Goal: Transaction & Acquisition: Book appointment/travel/reservation

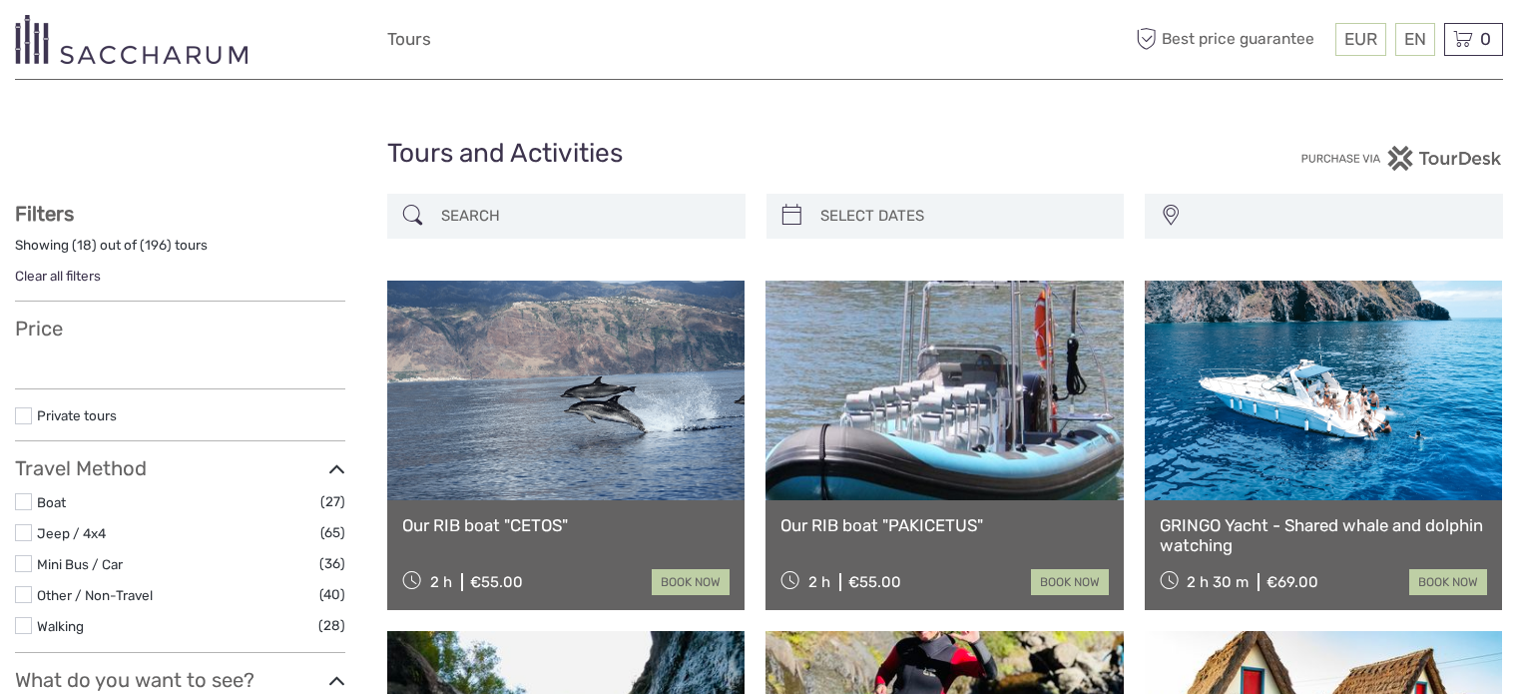
select select
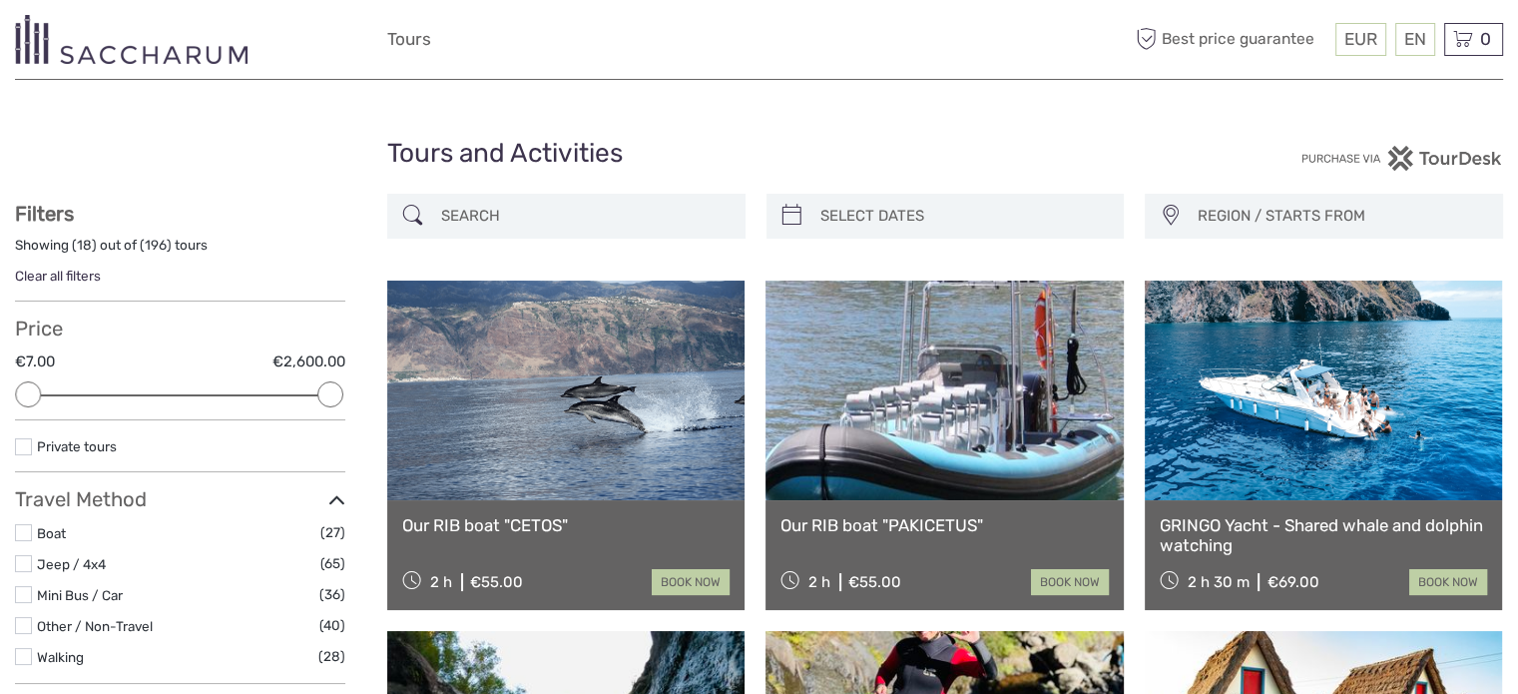
paste input "Canyoning Tour - Level II"
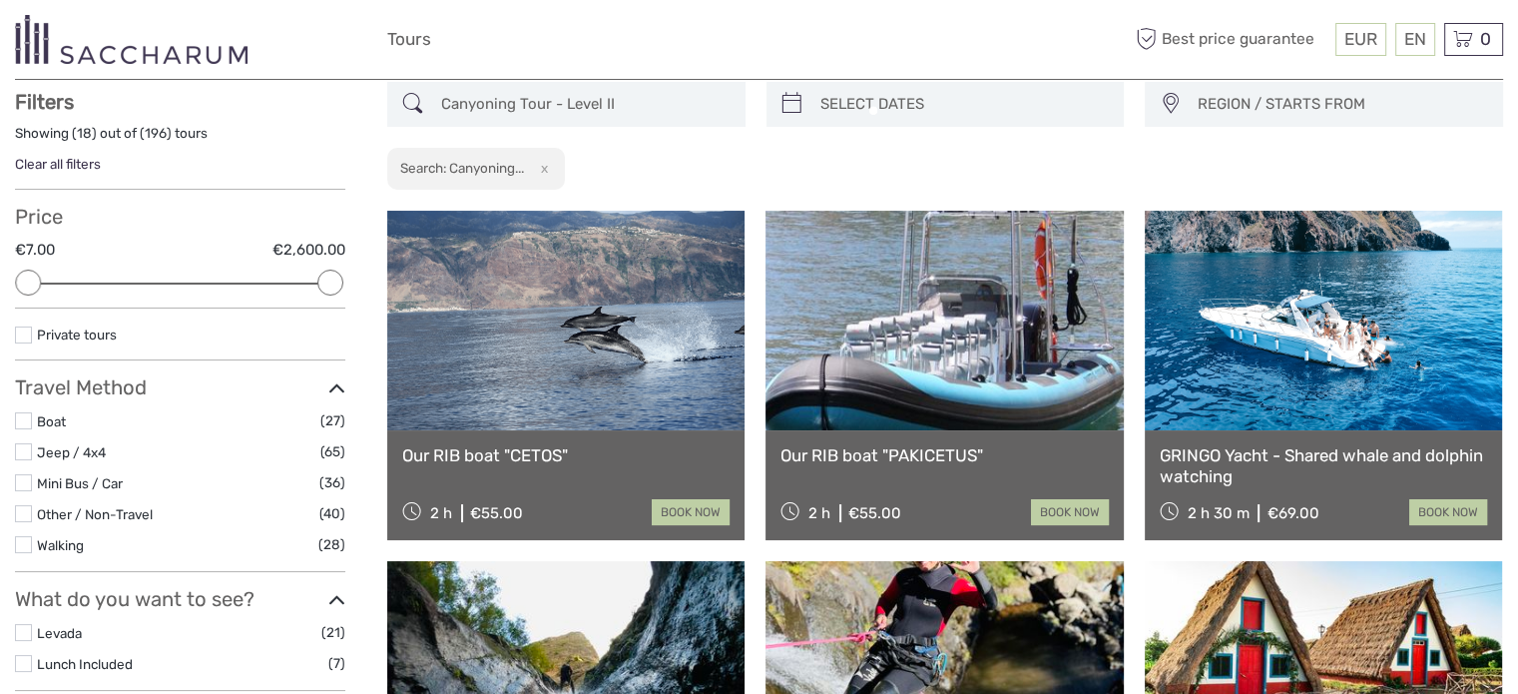
scroll to position [113, 0]
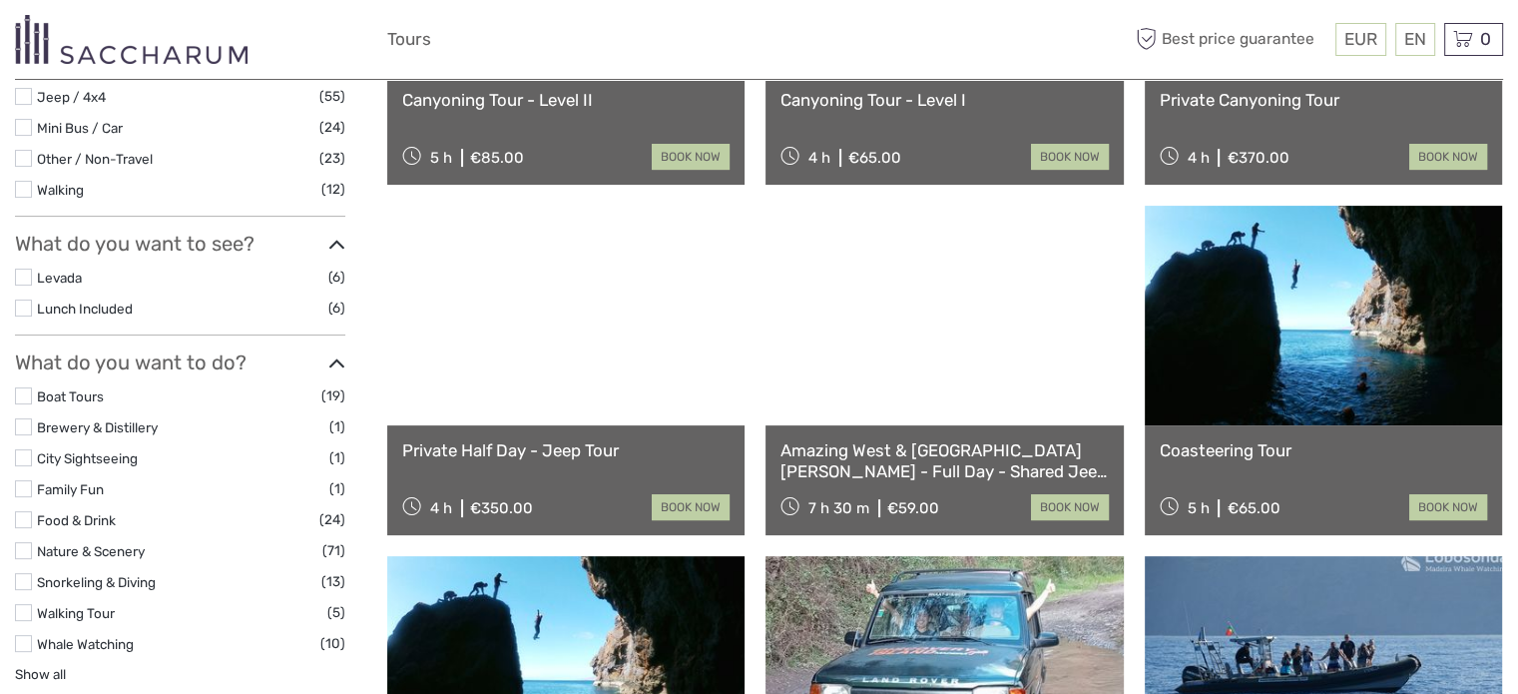
scroll to position [213, 0]
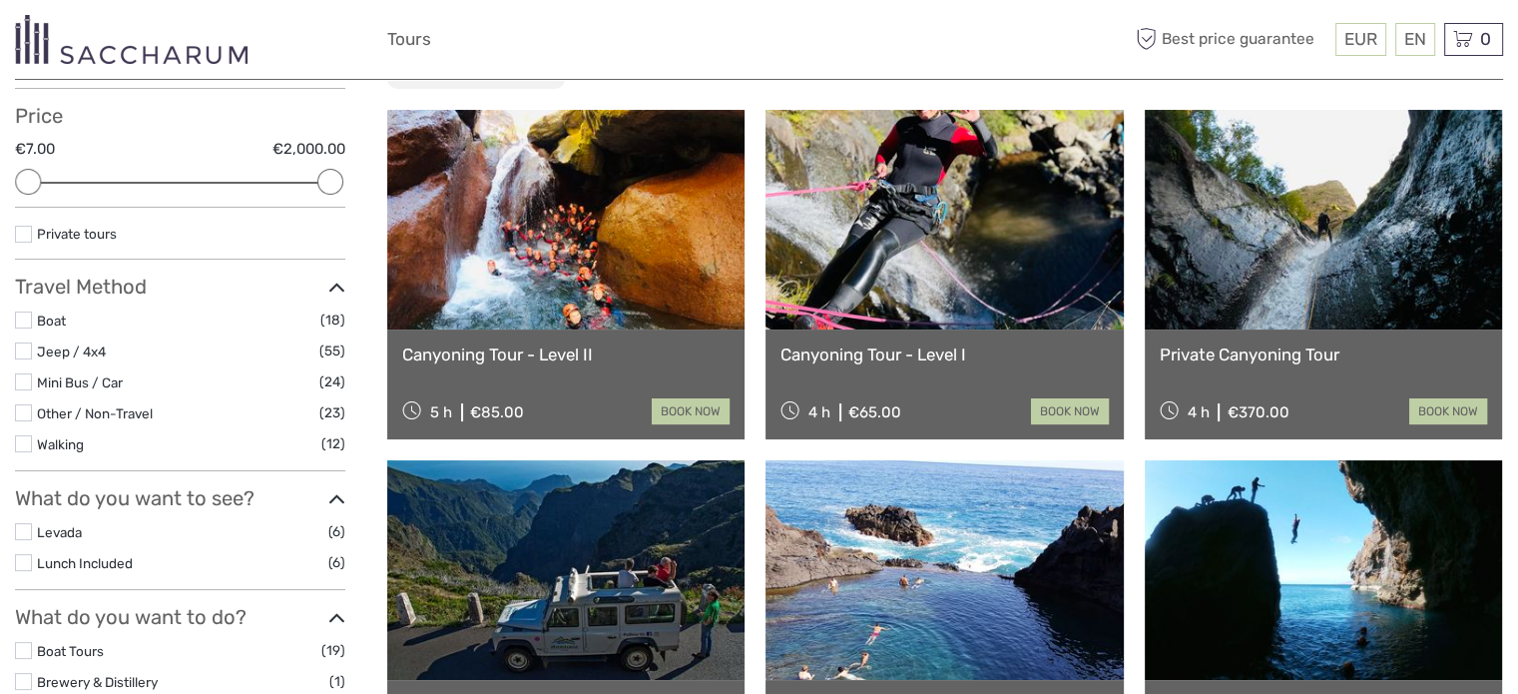
type input "Canyoning Tour - Level II"
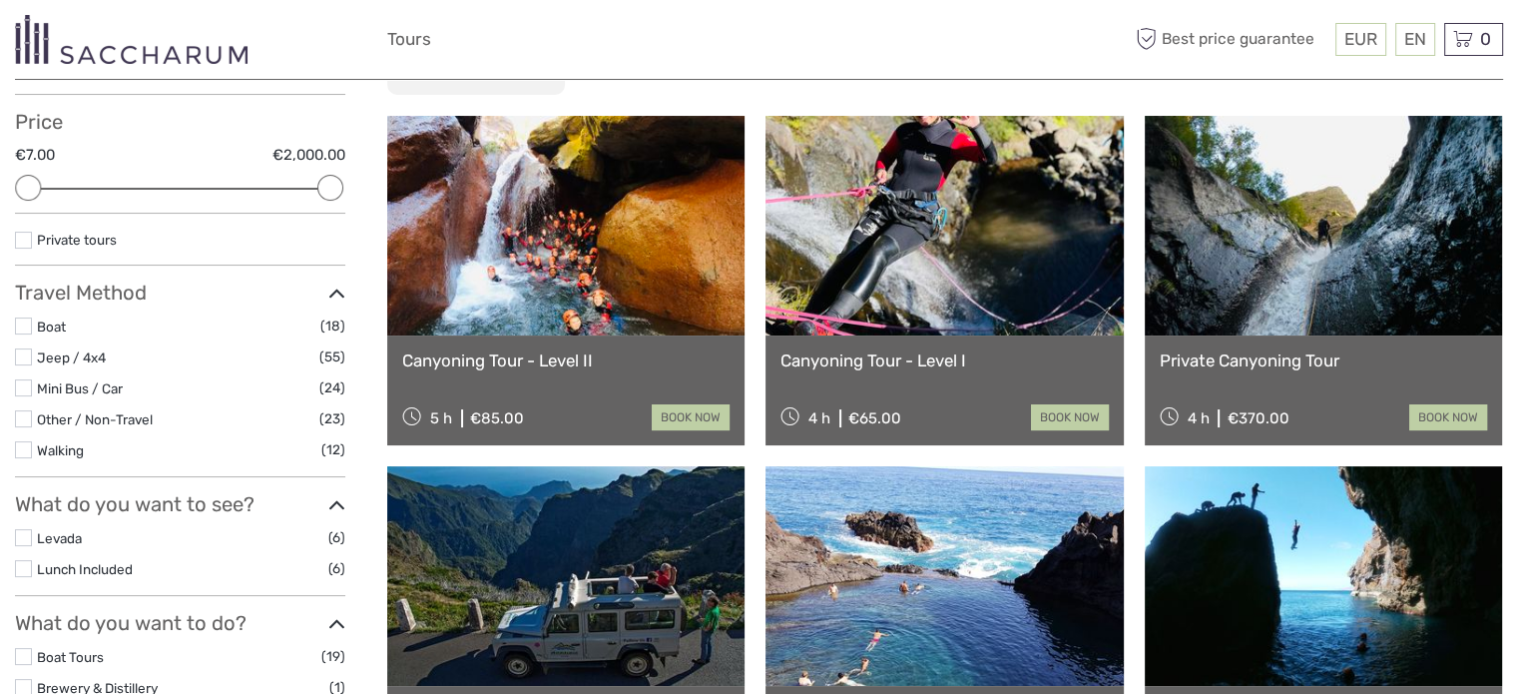
click at [581, 264] on link at bounding box center [565, 226] width 357 height 220
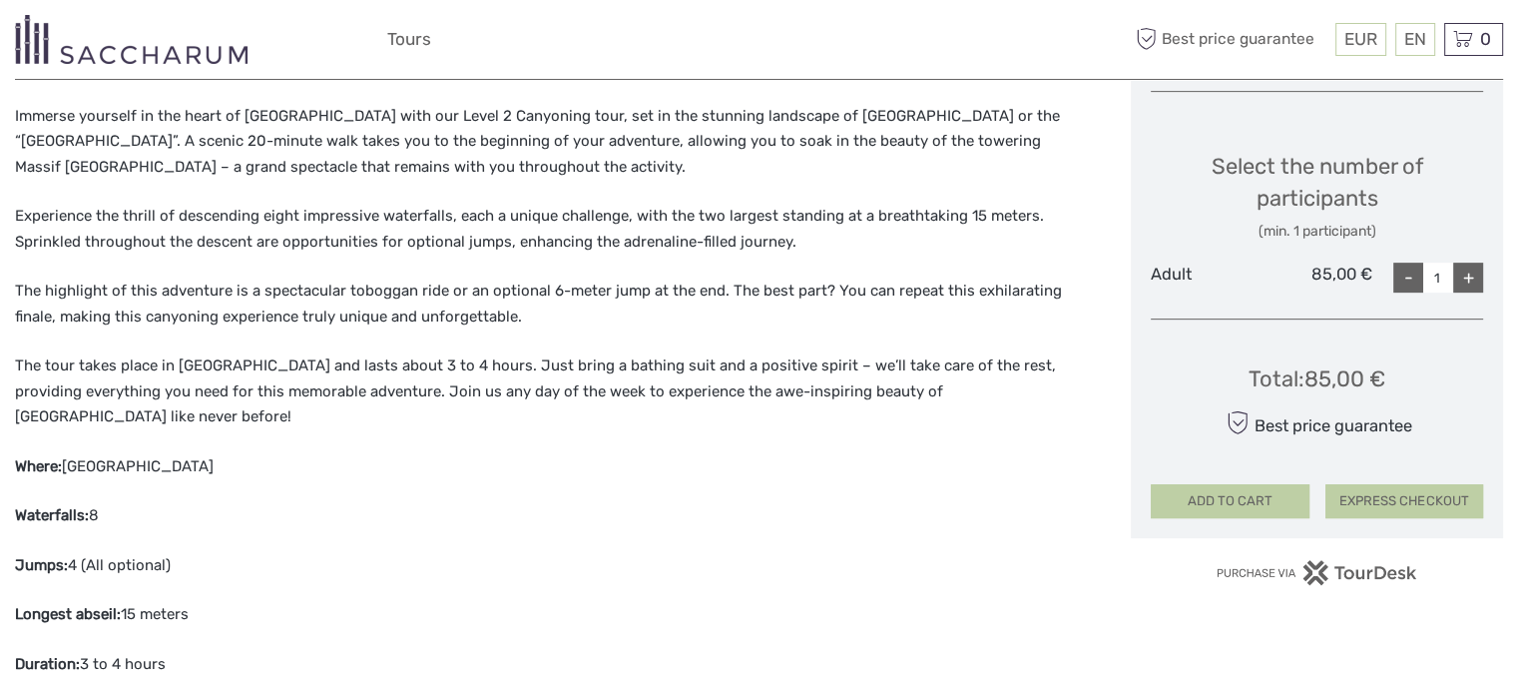
scroll to position [699, 0]
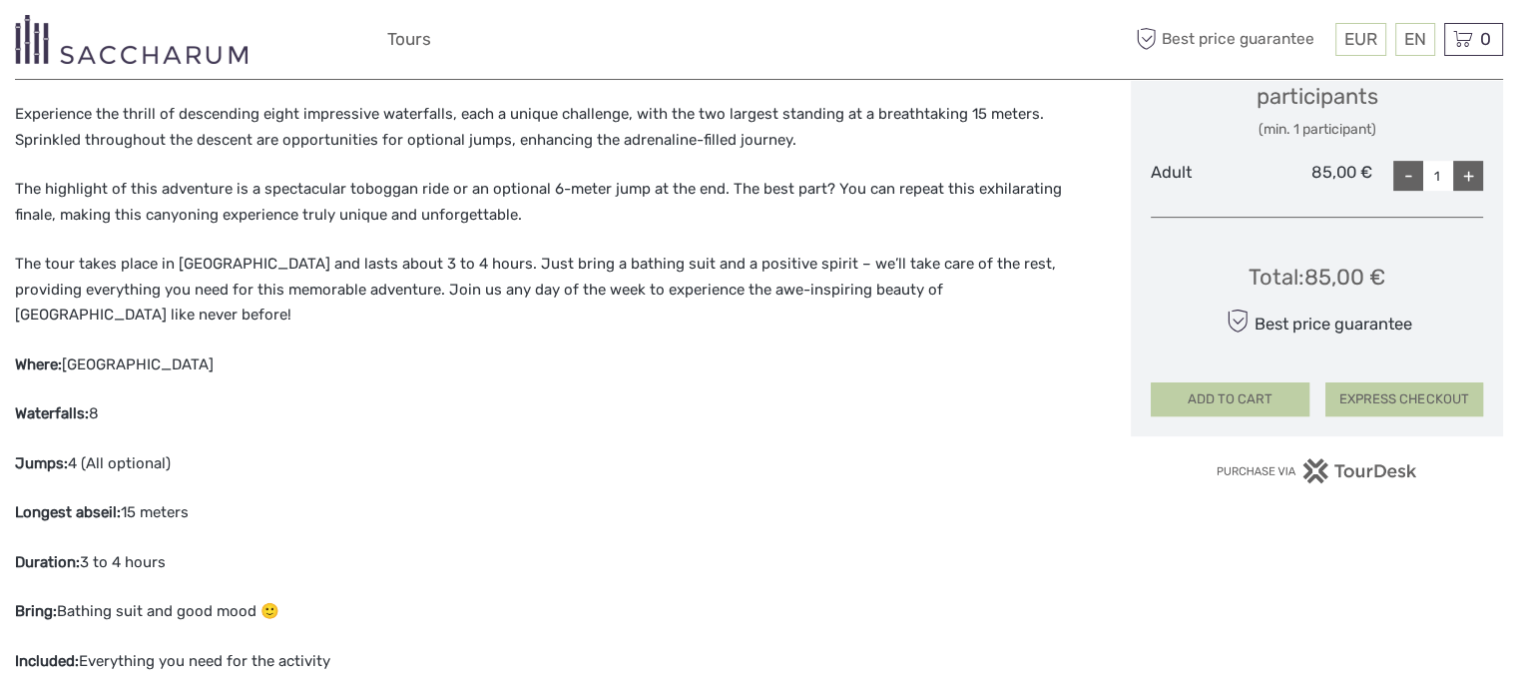
click at [1403, 387] on button "EXPRESS CHECKOUT" at bounding box center [1404, 399] width 158 height 34
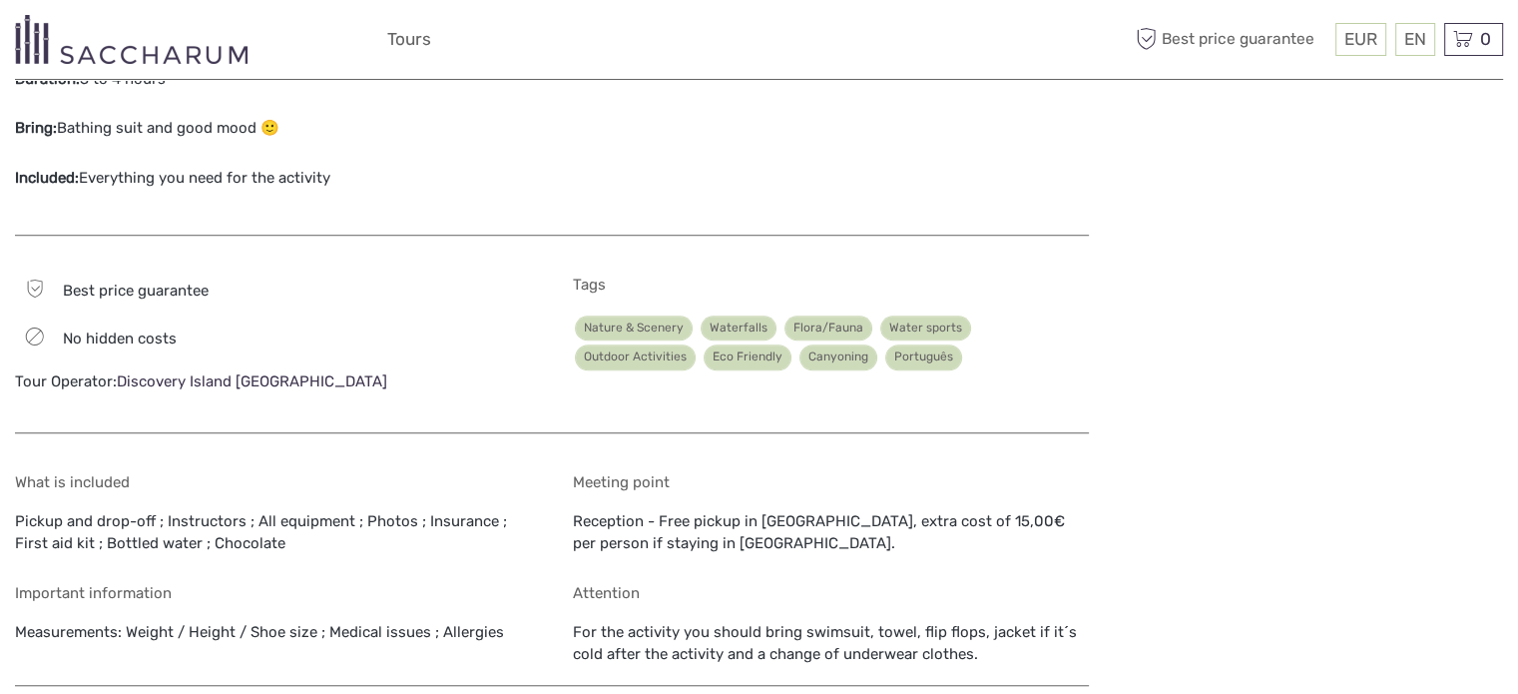
scroll to position [1697, 0]
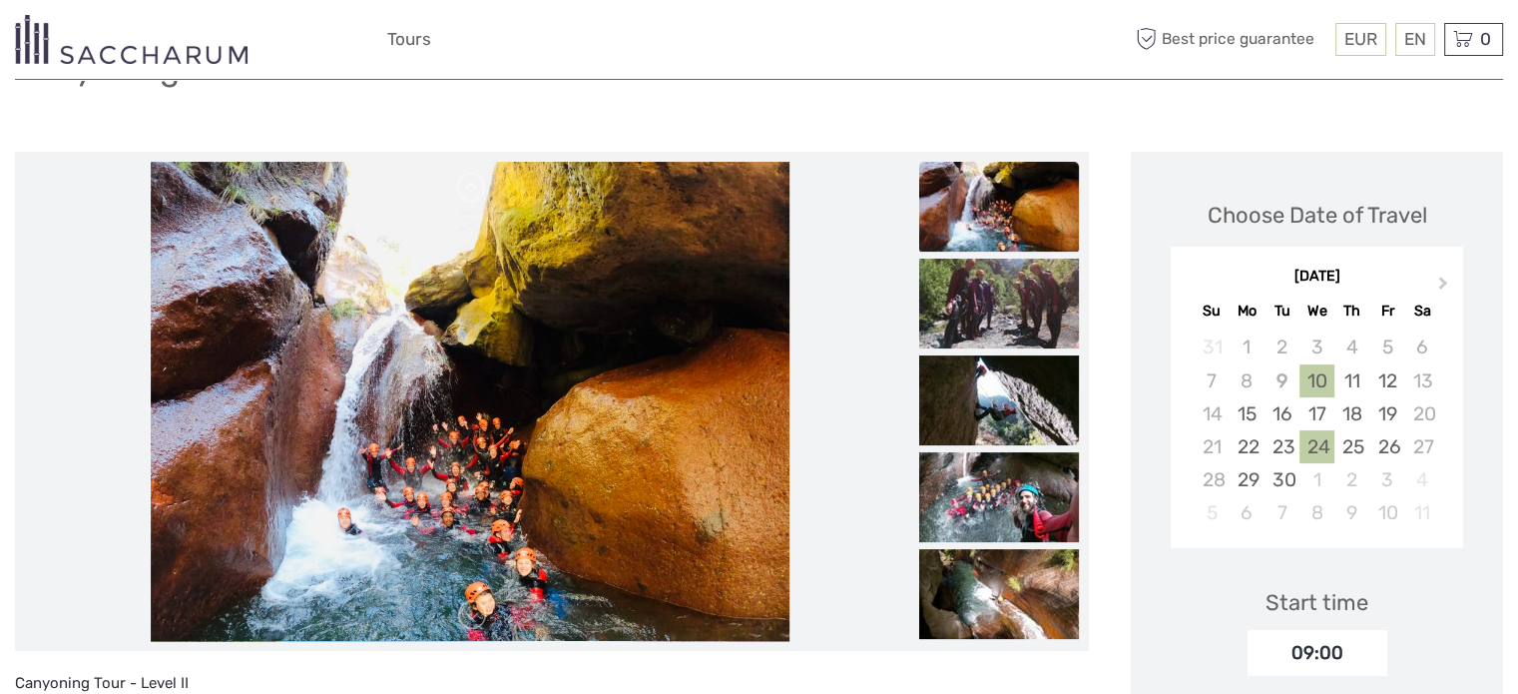
click at [1330, 369] on div "31 1 2 3 4 5 6 7 8 9 10 11 12 13 14 15 16 17 18 19 20 21 22 23 24 25 26 27 28 2…" at bounding box center [1317, 429] width 279 height 199
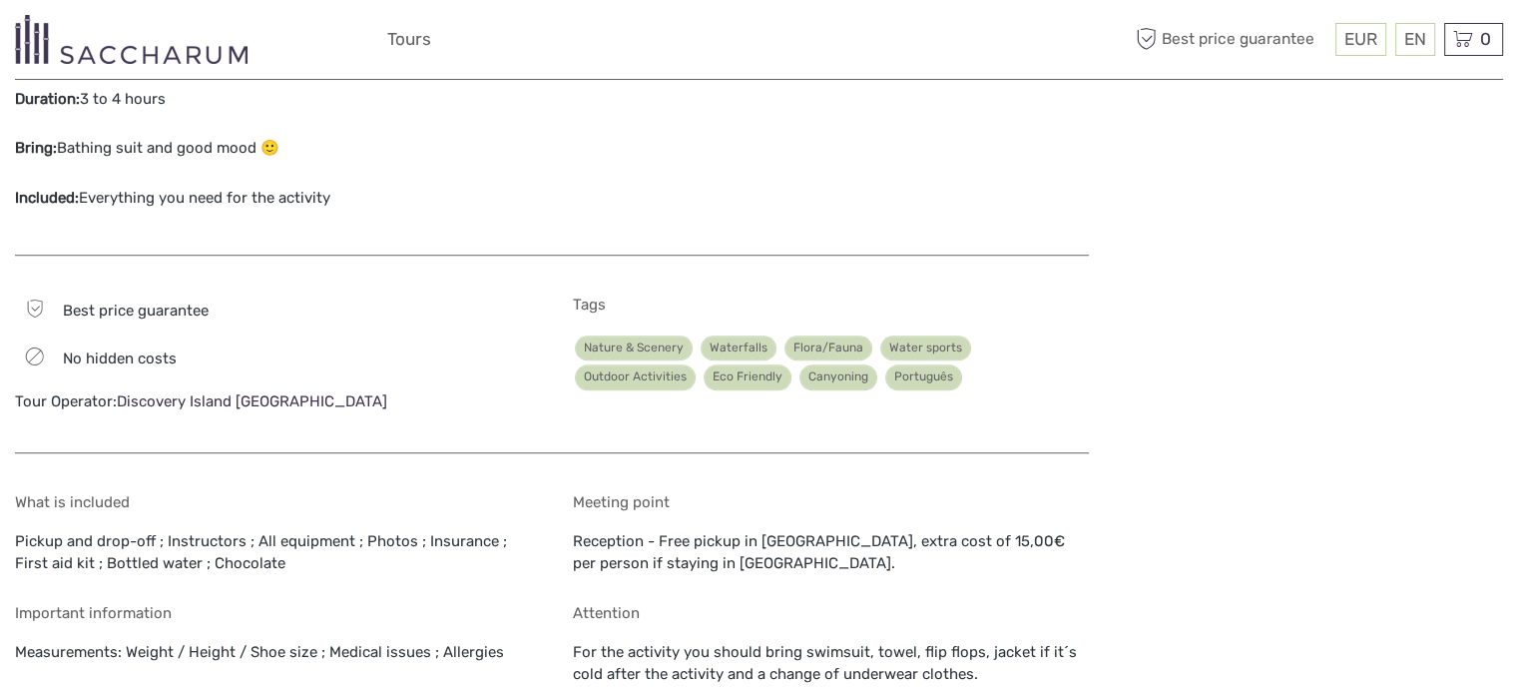
scroll to position [1442, 0]
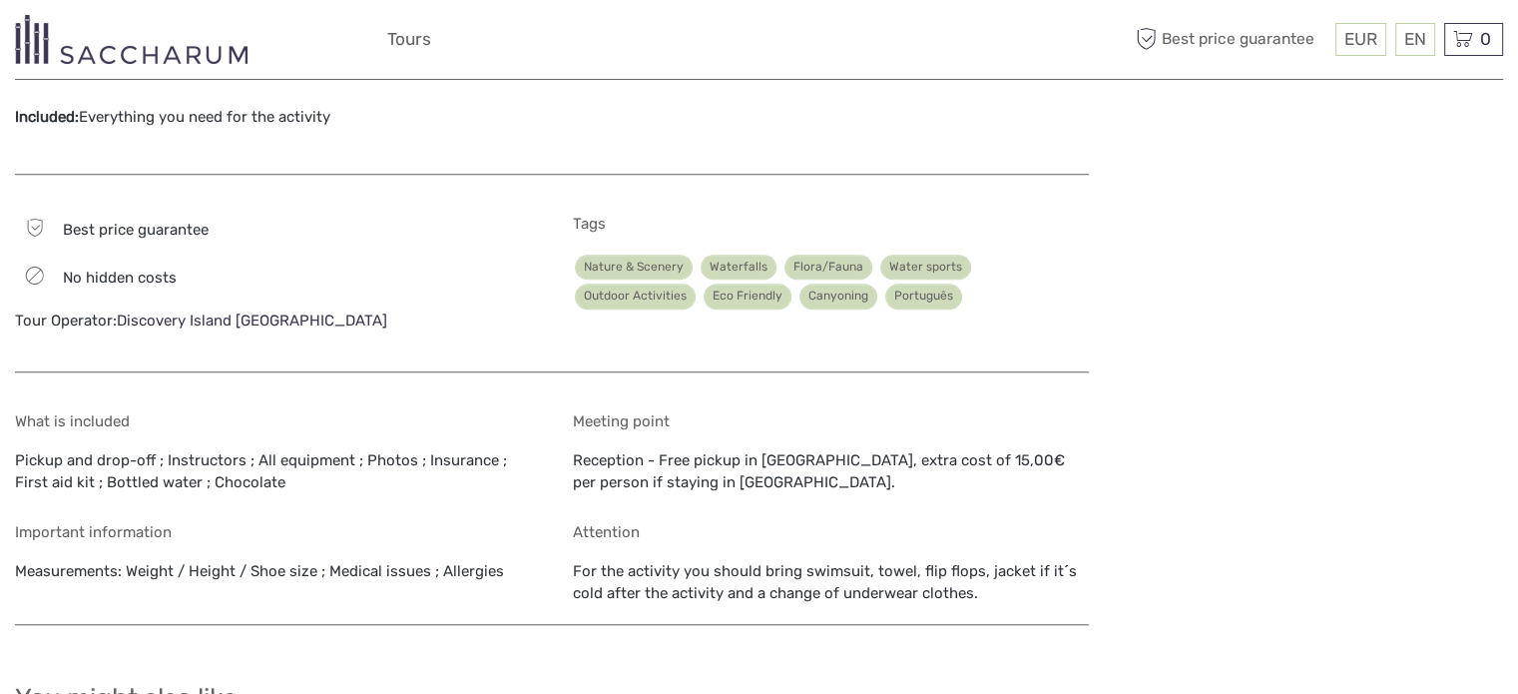
click at [691, 434] on div "Meeting point Reception - Free pickup in Funchal, extra cost of 15,00€ per pers…" at bounding box center [831, 452] width 516 height 81
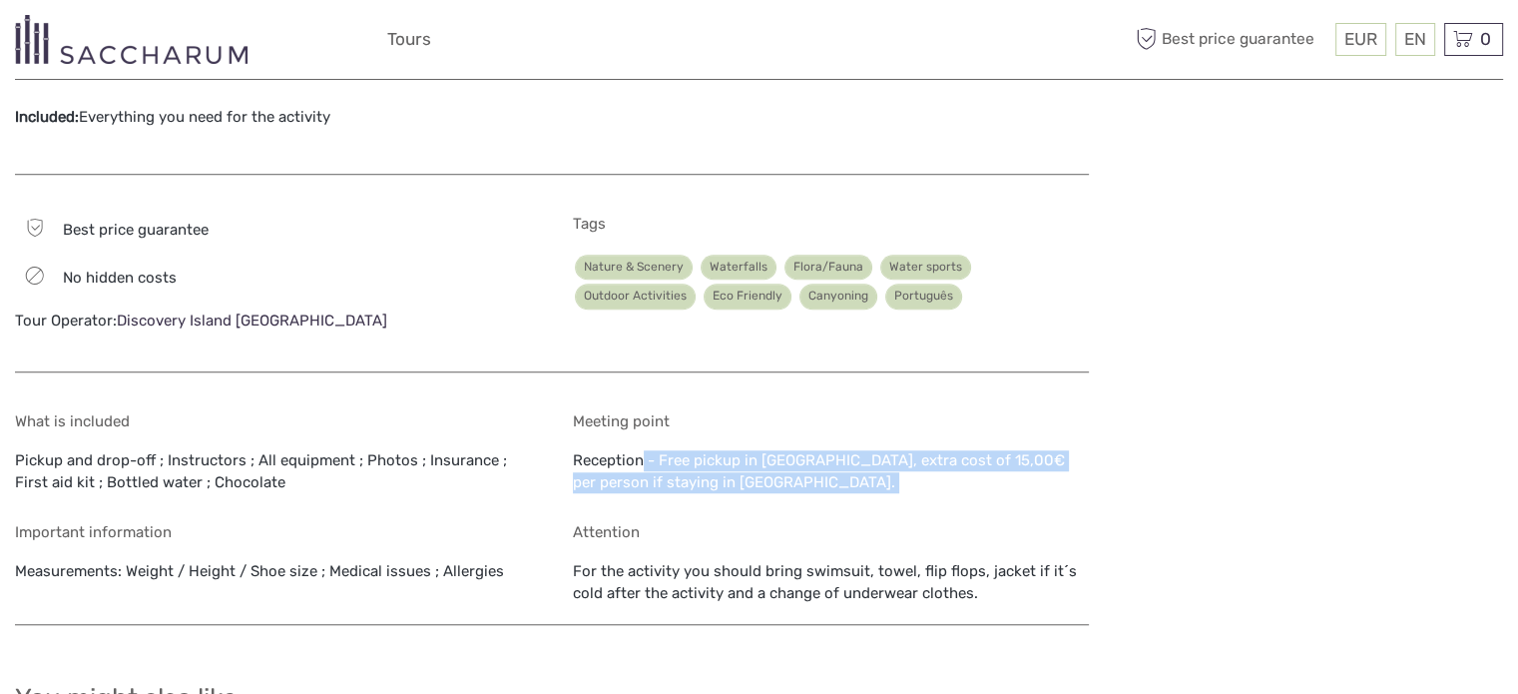
click at [691, 434] on div "Meeting point Reception - Free pickup in Funchal, extra cost of 15,00€ per pers…" at bounding box center [831, 452] width 516 height 81
drag, startPoint x: 691, startPoint y: 434, endPoint x: 718, endPoint y: 442, distance: 28.1
click at [718, 442] on div "Meeting point Reception - Free pickup in Funchal, extra cost of 15,00€ per pers…" at bounding box center [831, 452] width 516 height 81
copy div "Reception - Free pickup in [GEOGRAPHIC_DATA], extra cost of 15,00€ per person i…"
click at [736, 477] on div "What is included Pickup and drop-off ; Instructors ; All equipment ; Photos ; I…" at bounding box center [552, 508] width 1074 height 233
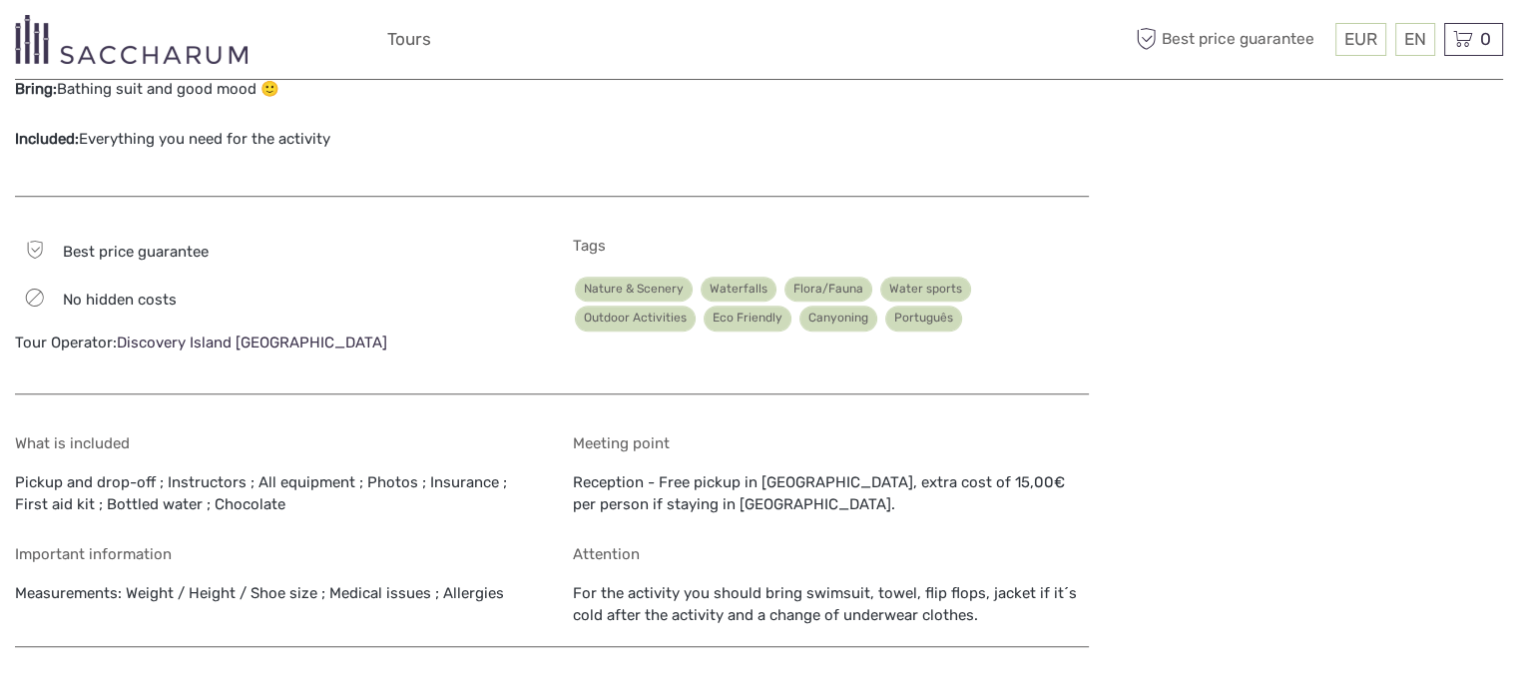
scroll to position [744, 0]
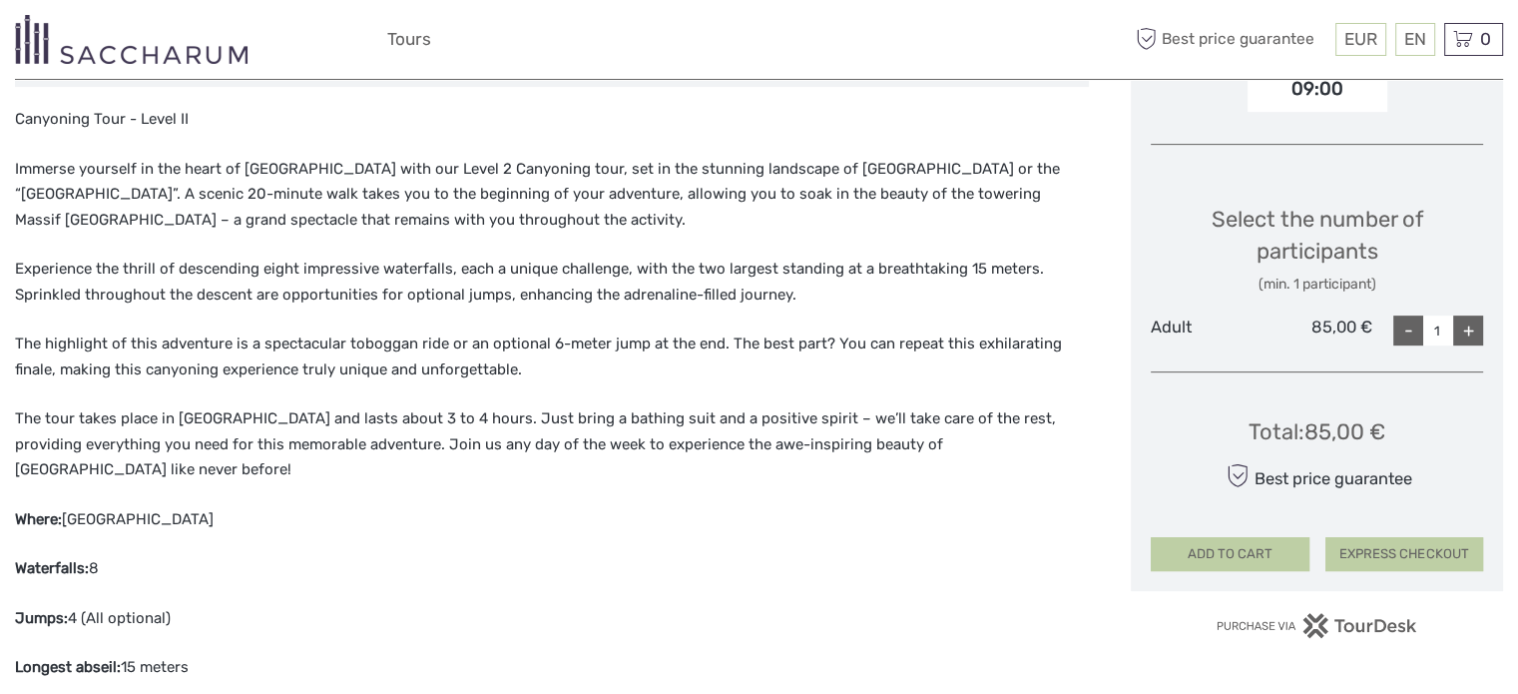
click at [1427, 555] on button "EXPRESS CHECKOUT" at bounding box center [1404, 554] width 158 height 34
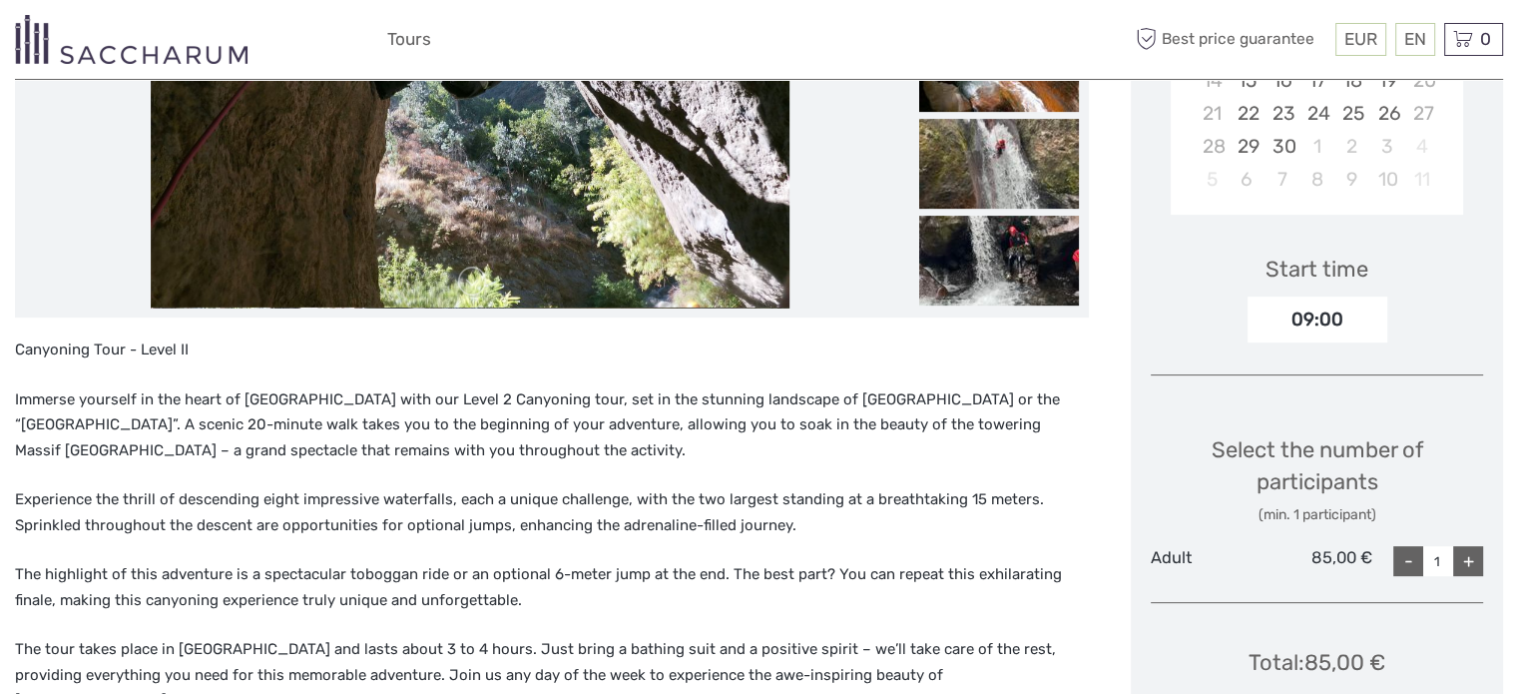
scroll to position [245, 0]
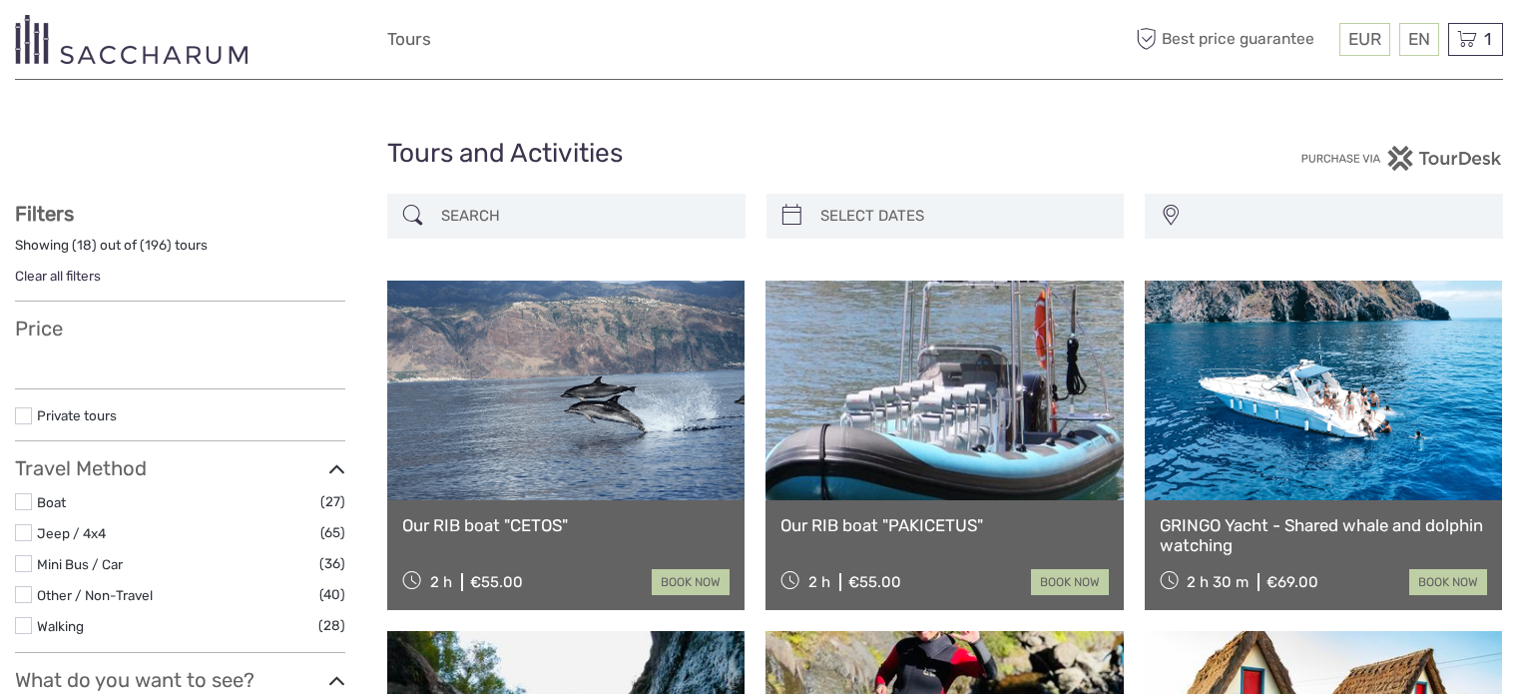
select select
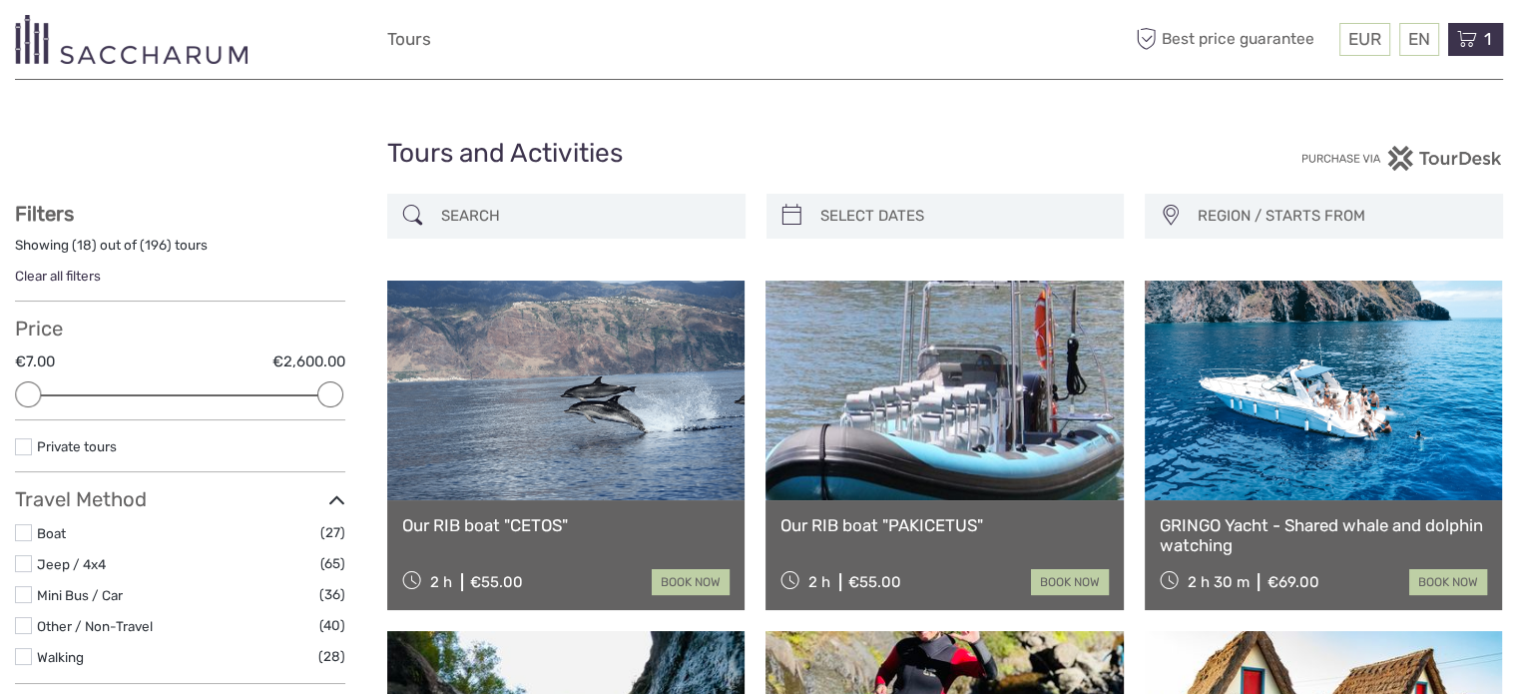
click at [1478, 39] on div "1 Items Canyoning Tour - Level II 1x Adult Wednesday, 10 September 2025 - 09:00…" at bounding box center [1475, 39] width 55 height 33
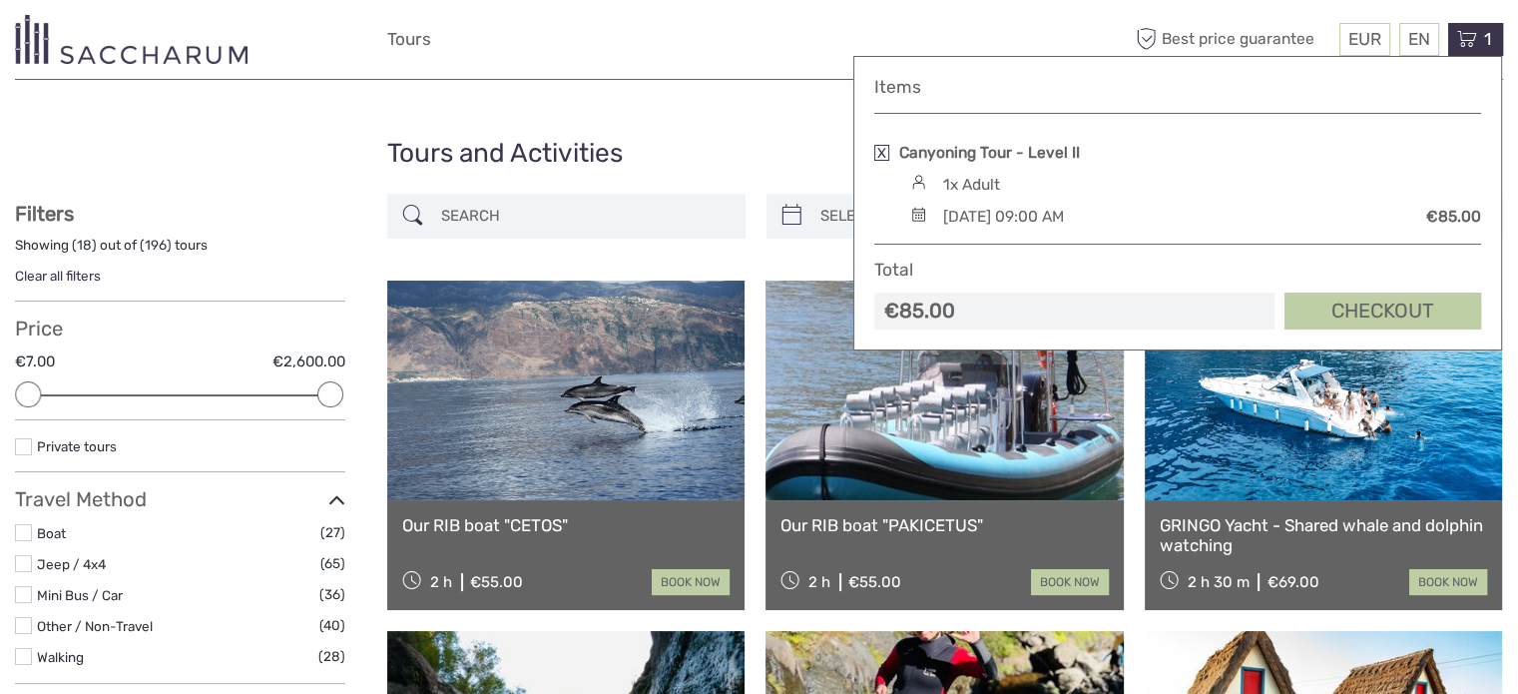
click at [1478, 39] on div "1 Items Canyoning Tour - Level II 1x Adult Wednesday, 10 September 2025 - 09:00…" at bounding box center [1475, 39] width 55 height 33
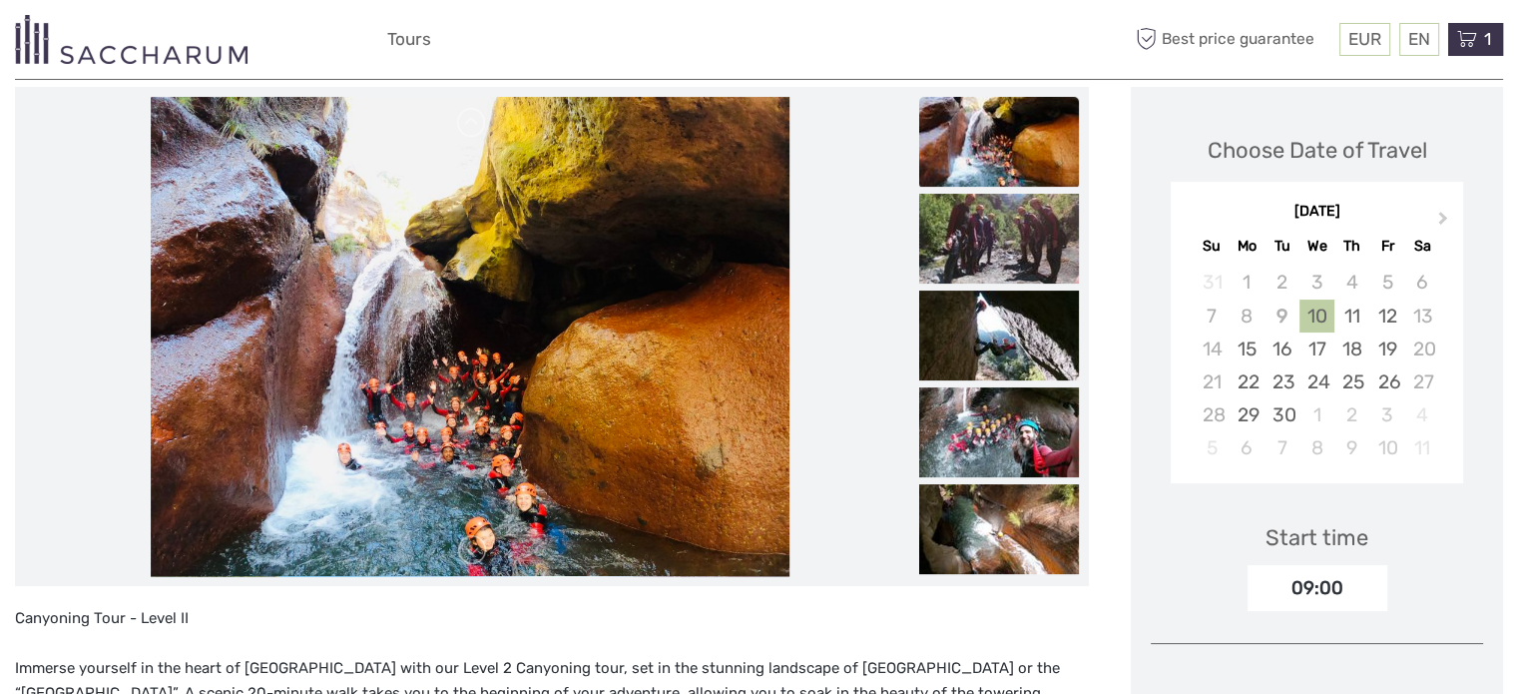
click at [1484, 27] on div "1 Items Canyoning Tour - Level II 1x Adult [DATE] 09:00 AM €85.00 Total €85.00 …" at bounding box center [1475, 39] width 55 height 33
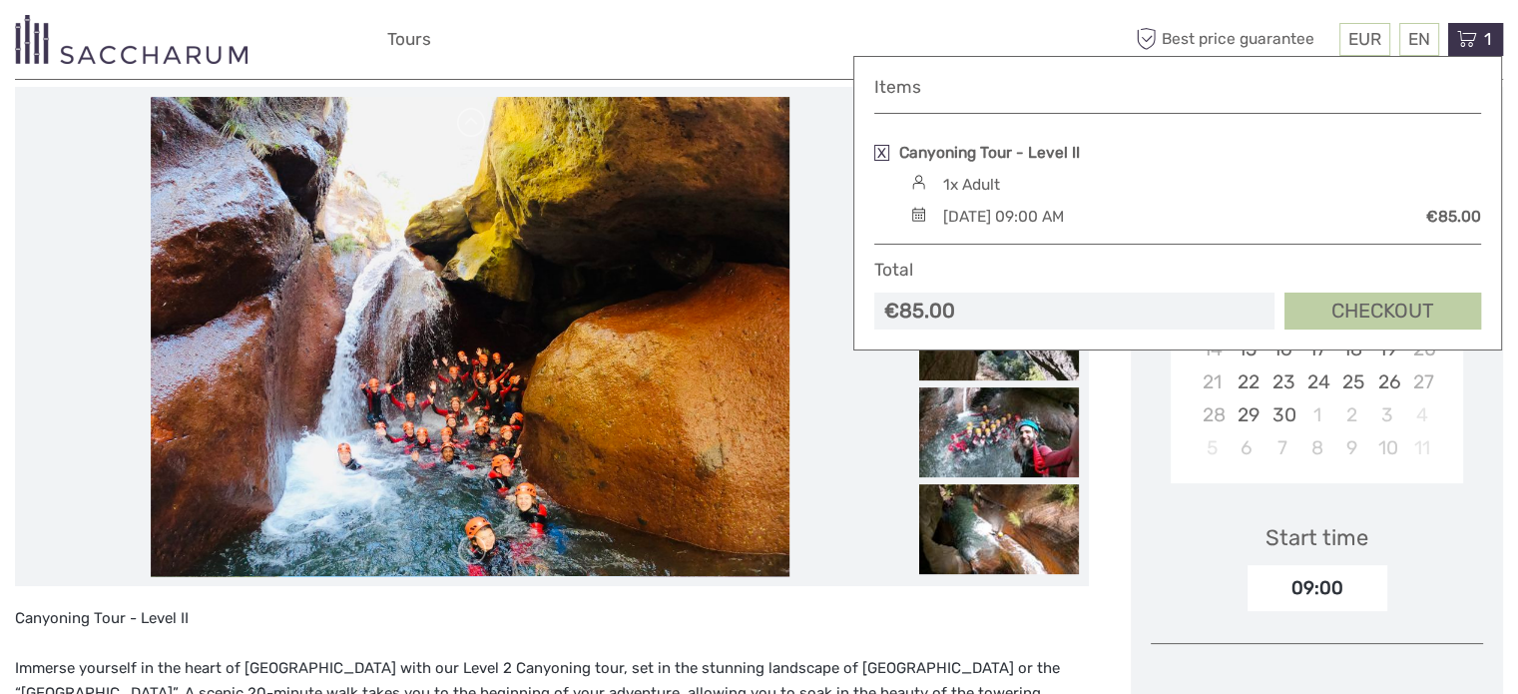
click at [1342, 313] on link "Checkout" at bounding box center [1383, 310] width 197 height 37
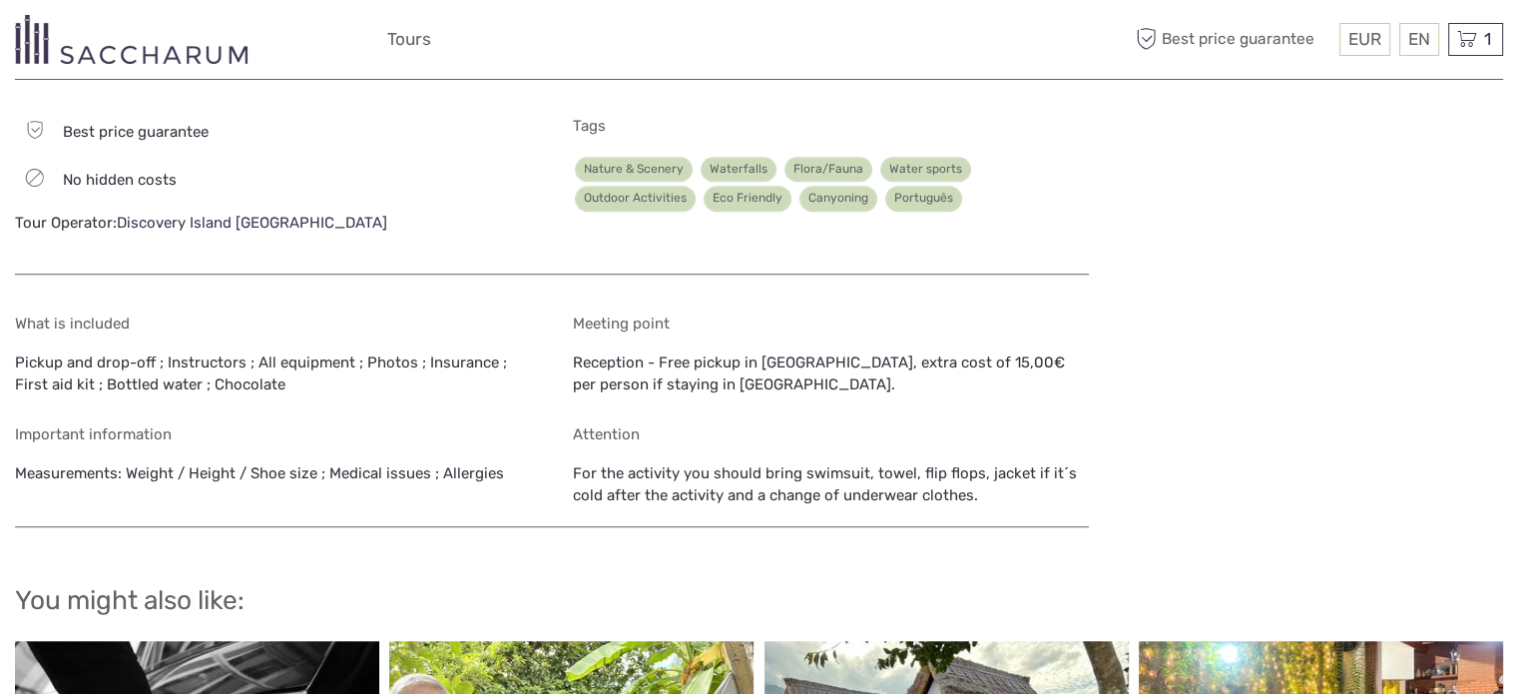
scroll to position [1542, 0]
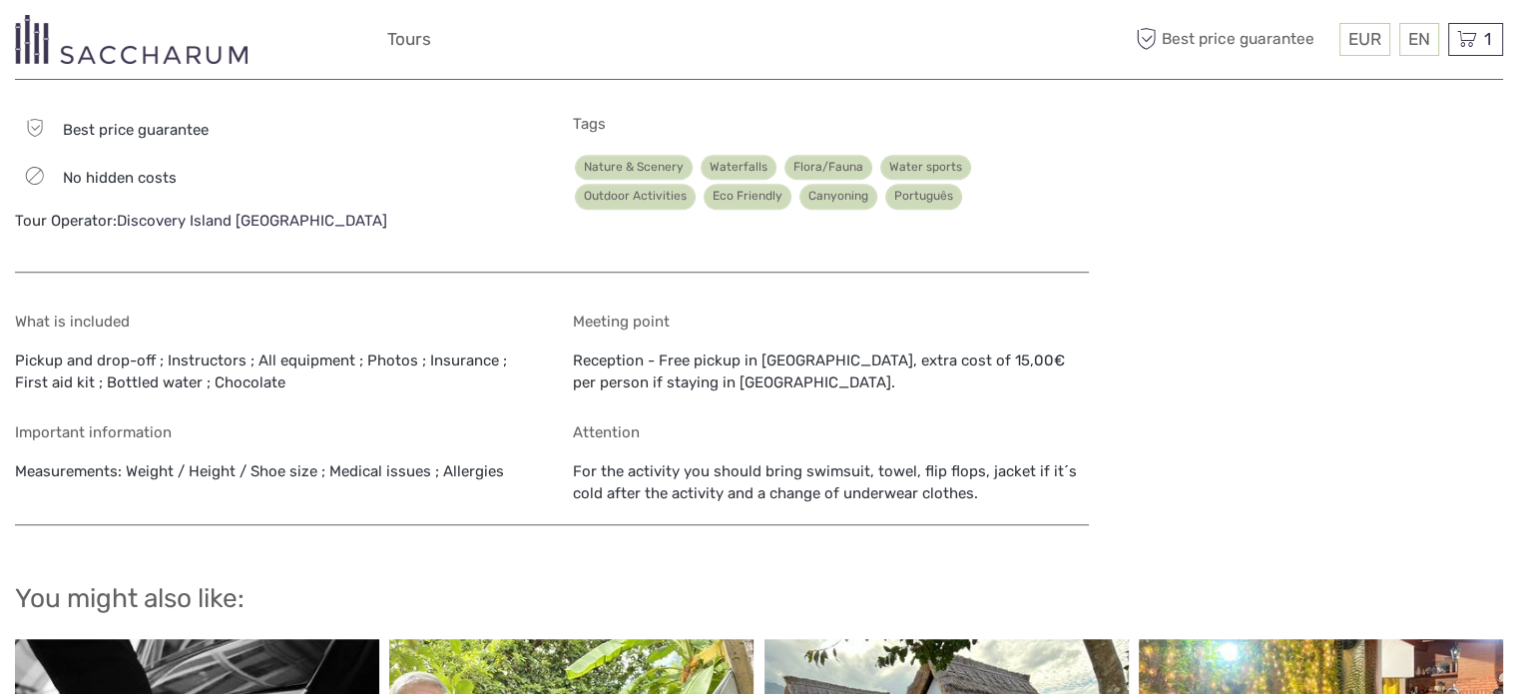
click at [778, 339] on div "Meeting point Reception - Free pickup in [GEOGRAPHIC_DATA], extra cost of 15,00…" at bounding box center [831, 352] width 516 height 81
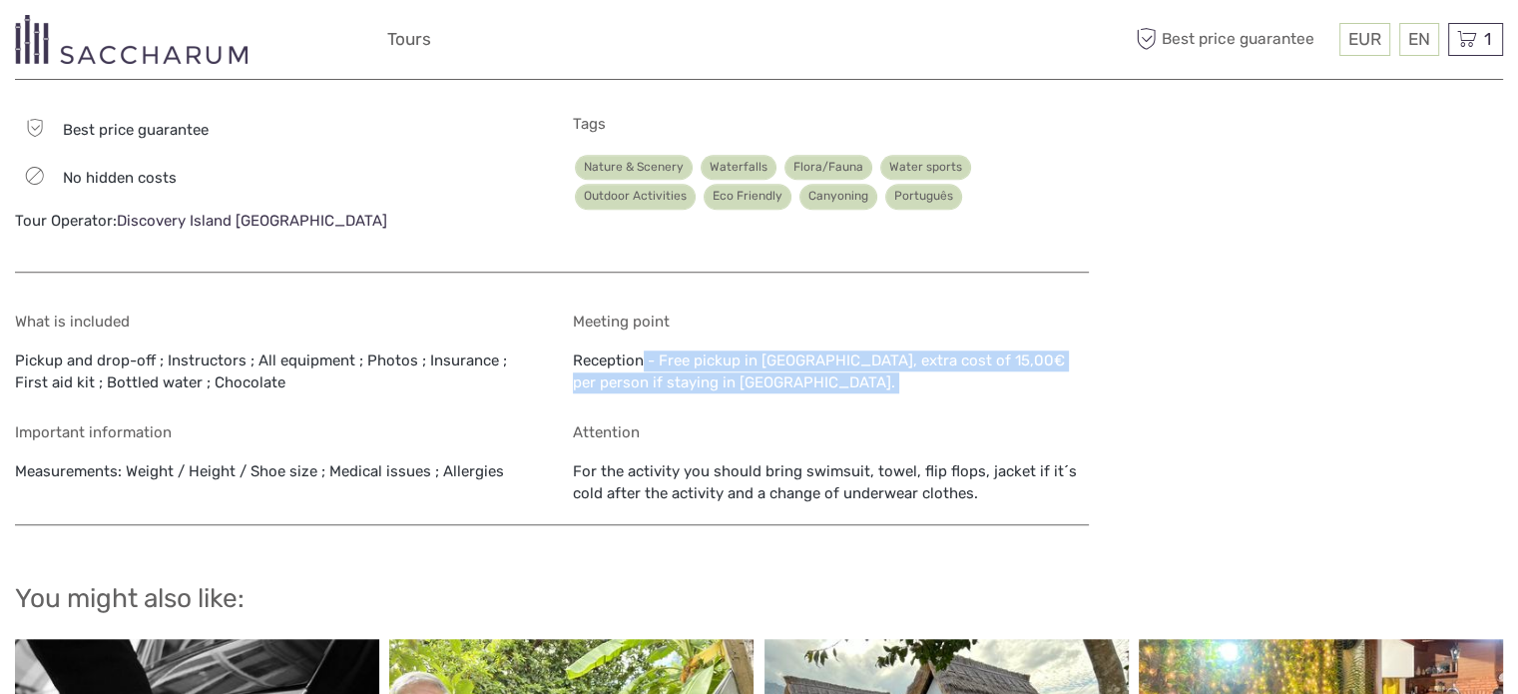
click at [778, 339] on div "Meeting point Reception - Free pickup in [GEOGRAPHIC_DATA], extra cost of 15,00…" at bounding box center [831, 352] width 516 height 81
copy div "Reception - Free pickup in [GEOGRAPHIC_DATA], extra cost of 15,00€ per person i…"
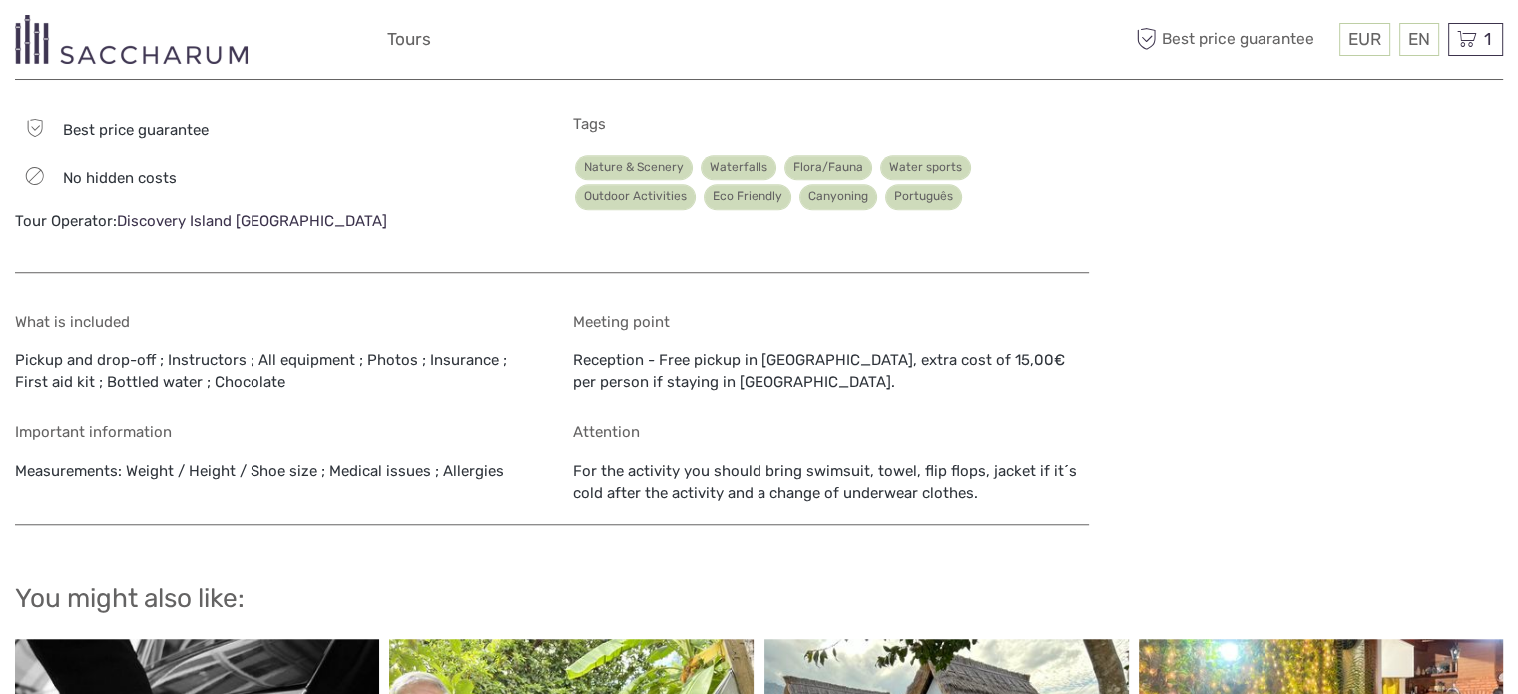
drag, startPoint x: 1340, startPoint y: 307, endPoint x: 1332, endPoint y: 300, distance: 10.6
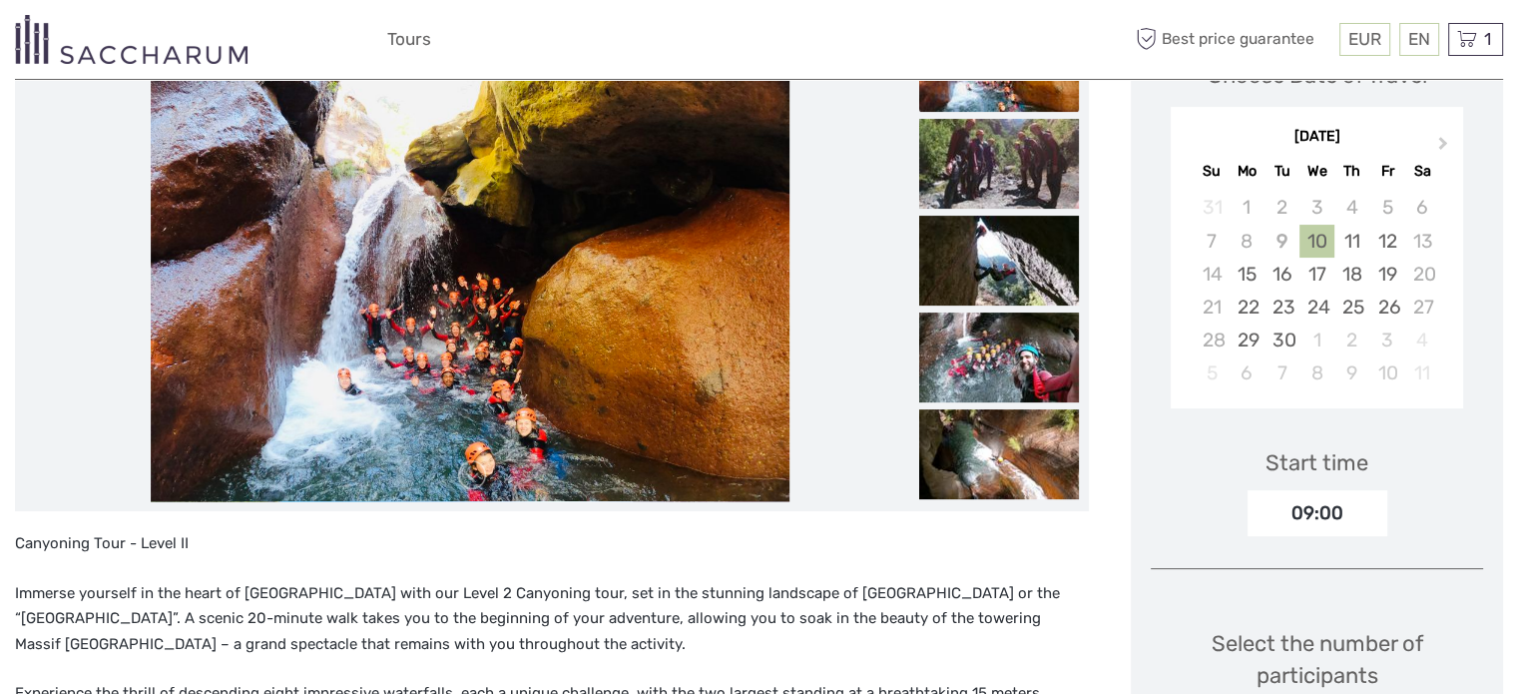
scroll to position [45, 0]
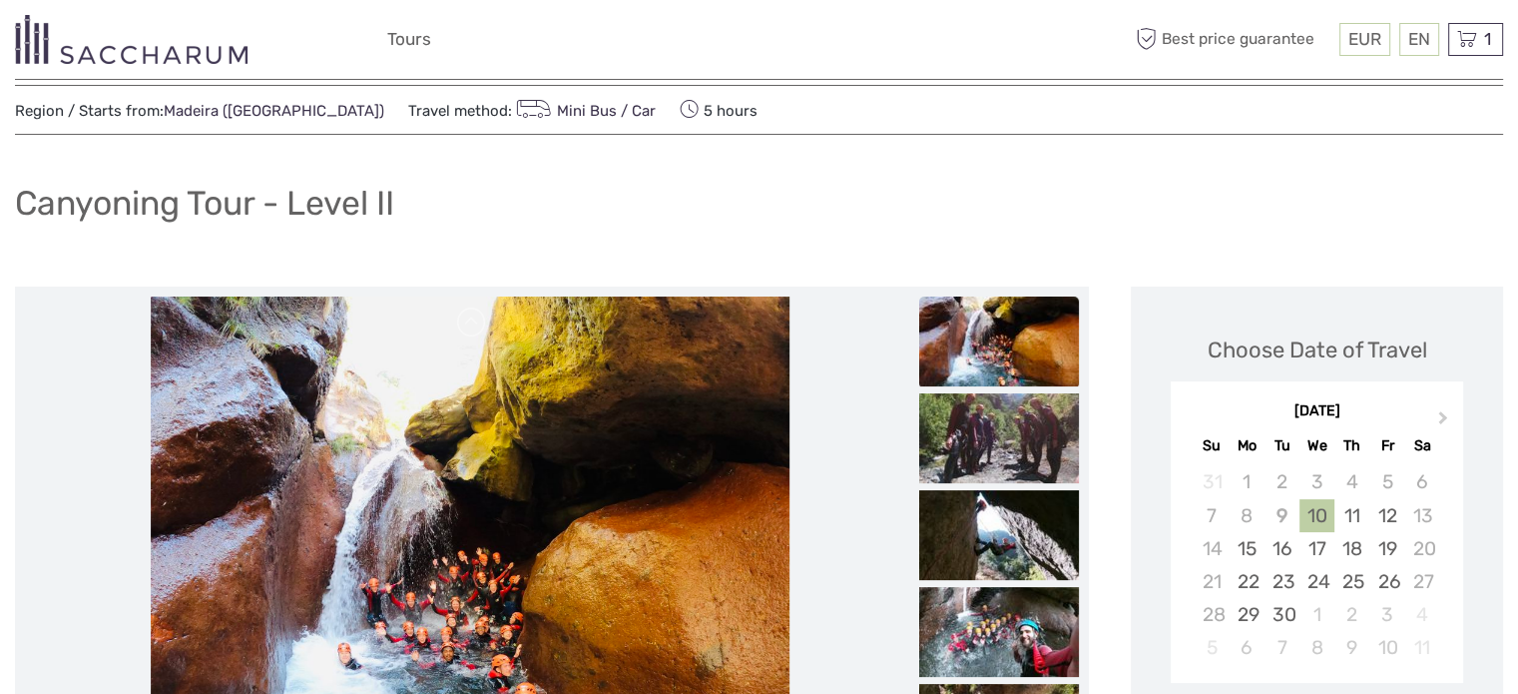
click at [263, 201] on h1 "Canyoning Tour - Level II" at bounding box center [204, 203] width 379 height 41
click at [263, 202] on h1 "Canyoning Tour - Level II" at bounding box center [204, 203] width 379 height 41
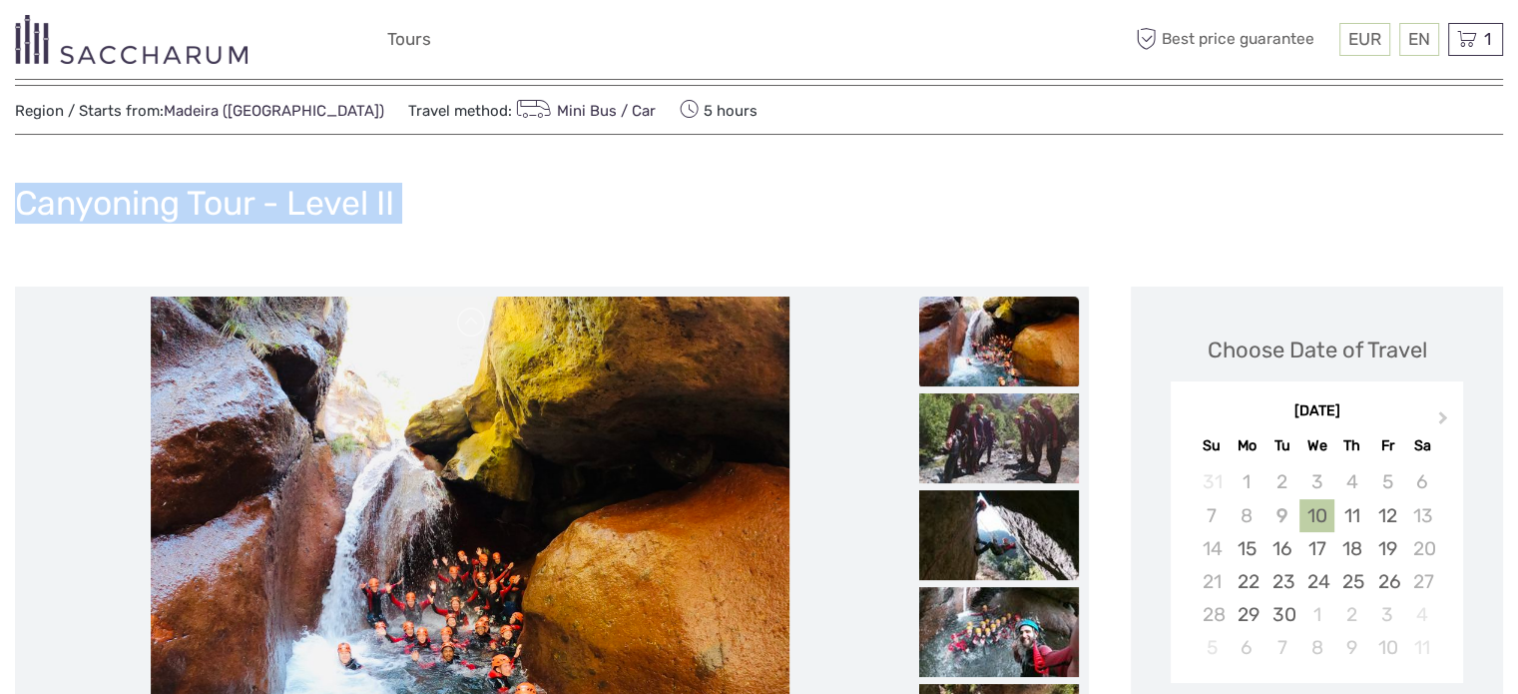
click at [263, 202] on h1 "Canyoning Tour - Level II" at bounding box center [204, 203] width 379 height 41
copy div "Canyoning Tour - Level II"
